Goal: Check status: Check status

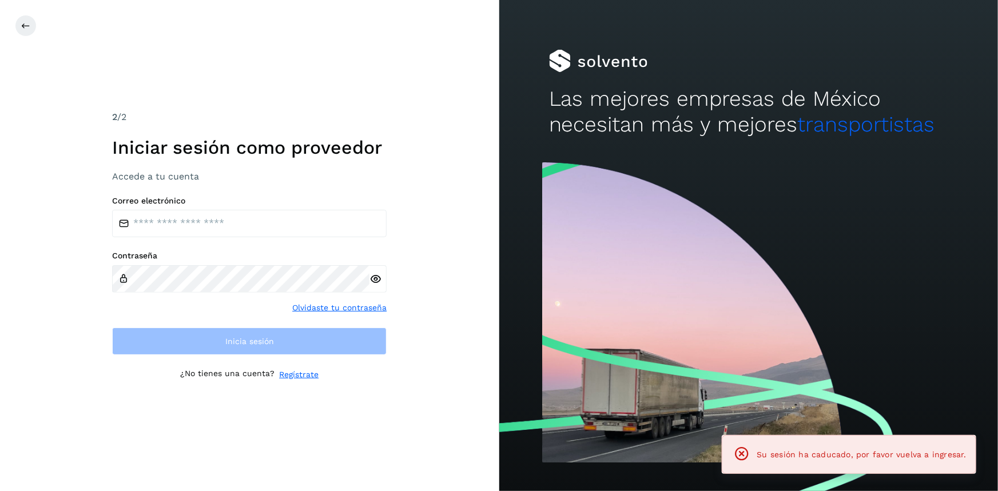
click at [201, 245] on div "Correo electrónico Contraseña Olvidaste tu contraseña Inicia sesión" at bounding box center [249, 275] width 274 height 159
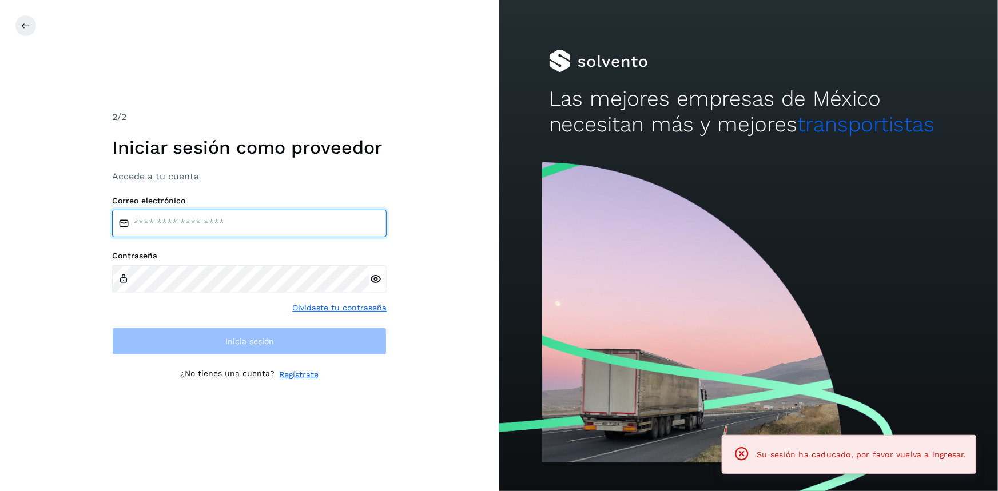
click at [197, 229] on input "email" at bounding box center [249, 223] width 274 height 27
type input "**********"
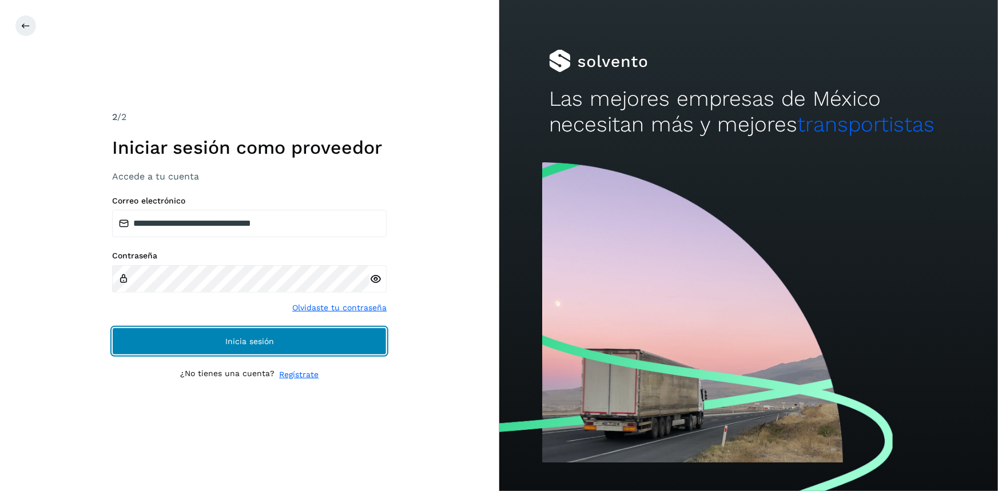
click at [229, 341] on span "Inicia sesión" at bounding box center [249, 341] width 49 height 8
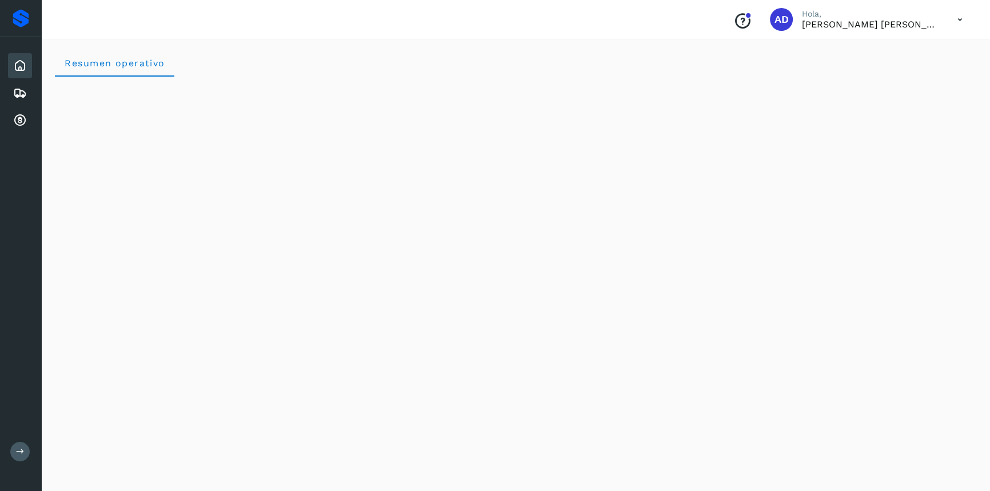
click at [11, 140] on div "Inicio Embarques Cuentas por cobrar" at bounding box center [20, 93] width 41 height 112
click at [23, 122] on icon at bounding box center [20, 121] width 14 height 14
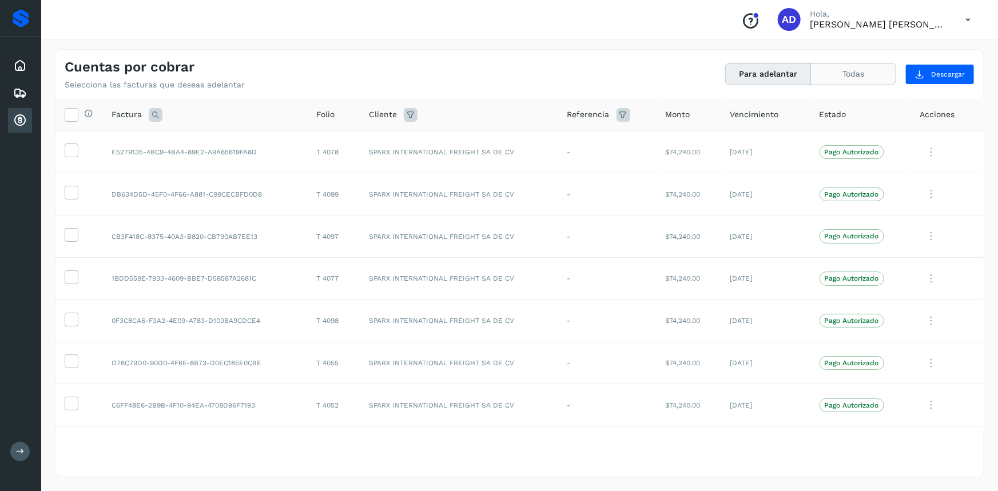
click at [850, 82] on button "Todas" at bounding box center [853, 73] width 85 height 21
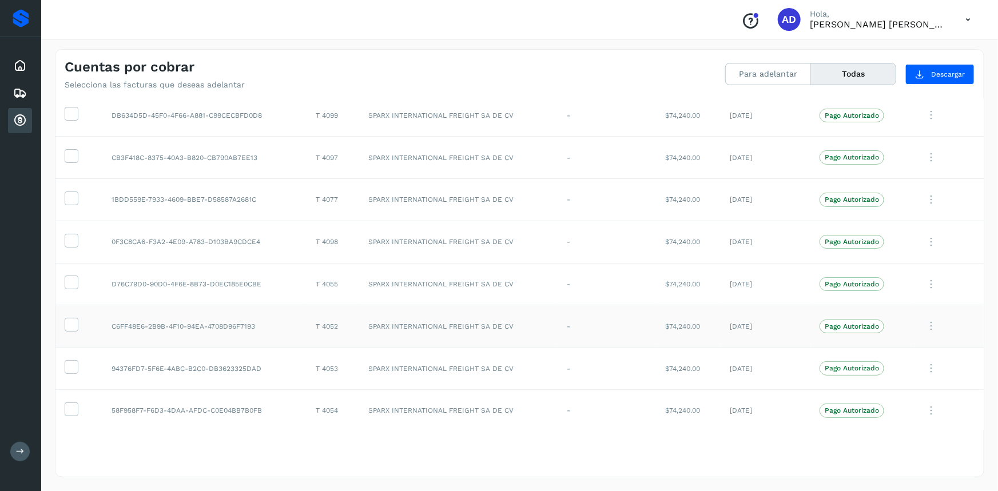
scroll to position [232, 0]
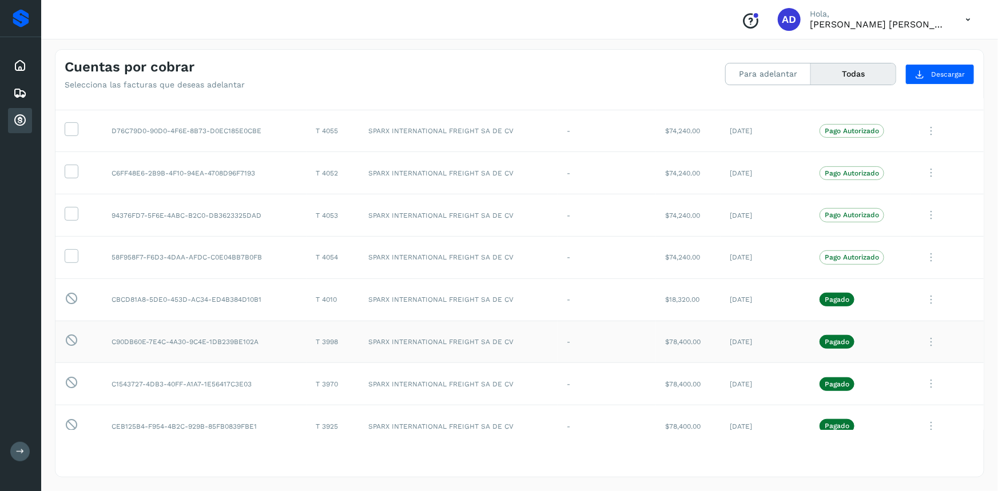
click at [826, 343] on p "Pagado" at bounding box center [836, 342] width 25 height 8
click at [928, 337] on icon at bounding box center [931, 341] width 23 height 23
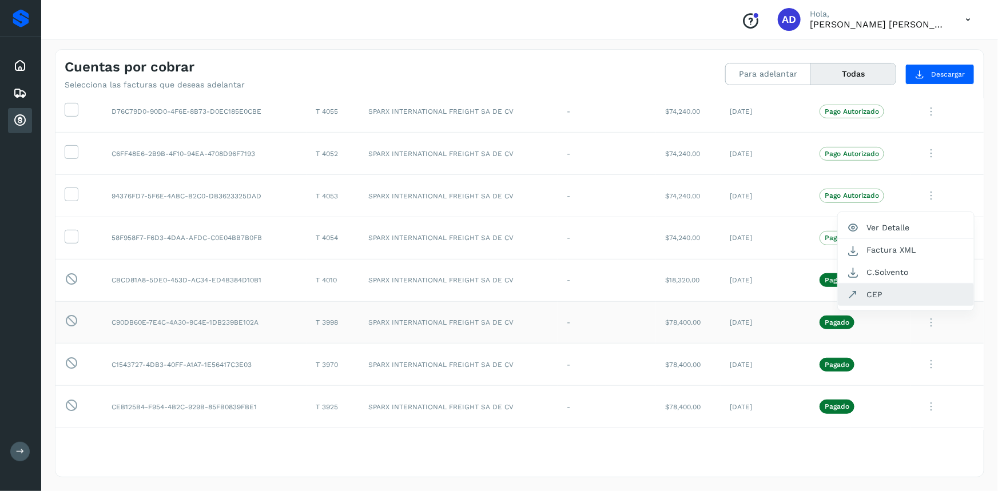
click at [881, 290] on button "CEP" at bounding box center [906, 295] width 136 height 22
click at [964, 17] on icon at bounding box center [967, 19] width 23 height 23
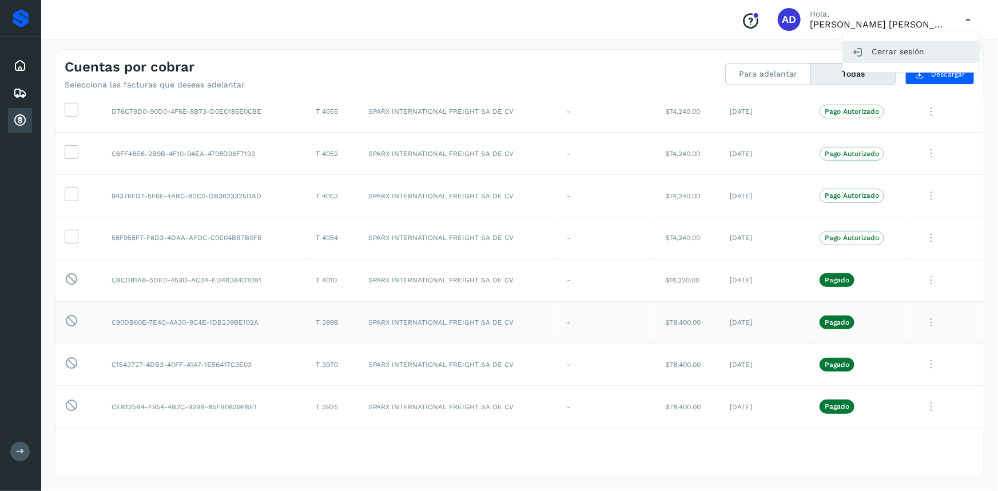
click at [874, 51] on div "Cerrar sesión" at bounding box center [911, 52] width 136 height 22
